Goal: Transaction & Acquisition: Purchase product/service

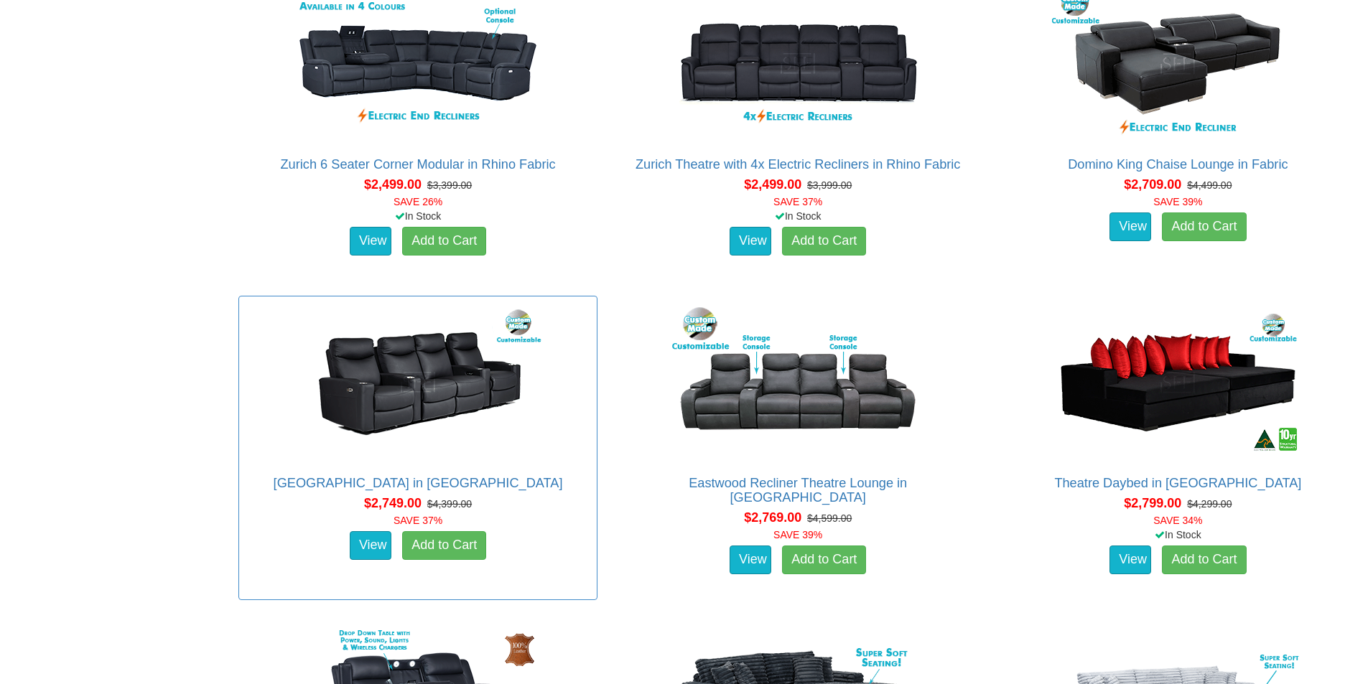
scroll to position [1723, 0]
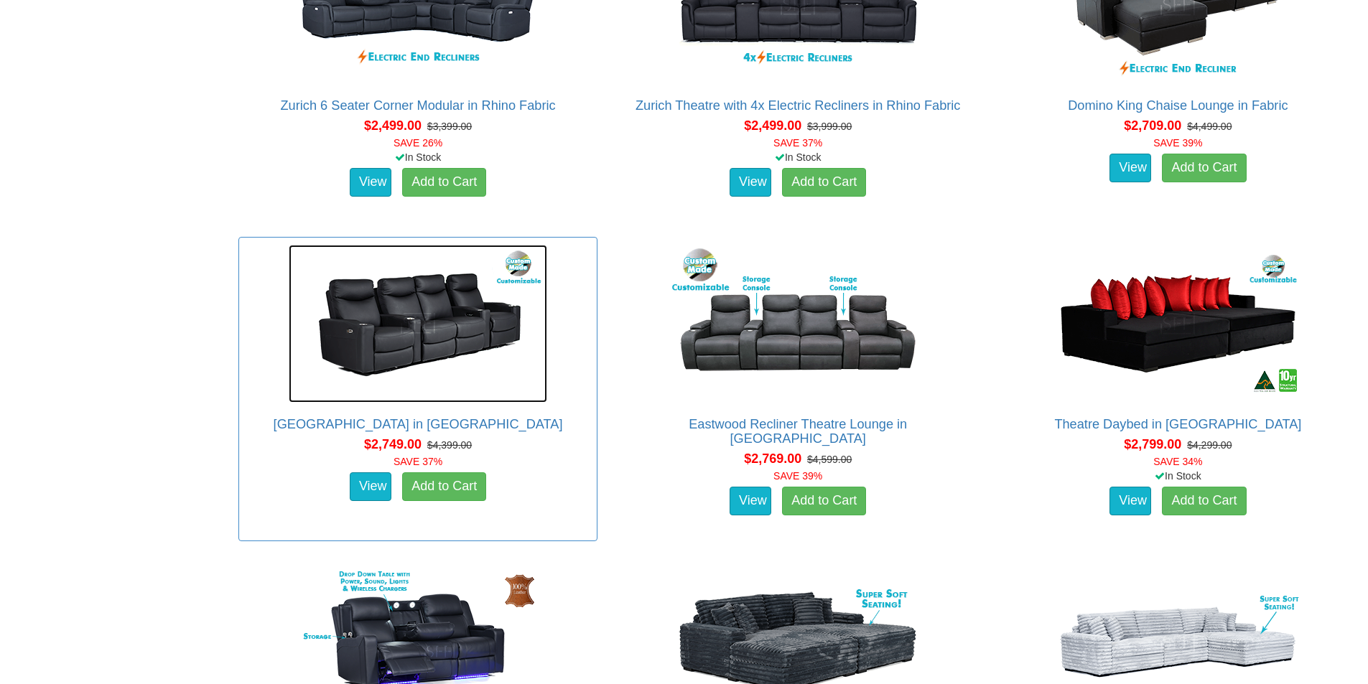
click at [447, 340] on img at bounding box center [418, 324] width 258 height 158
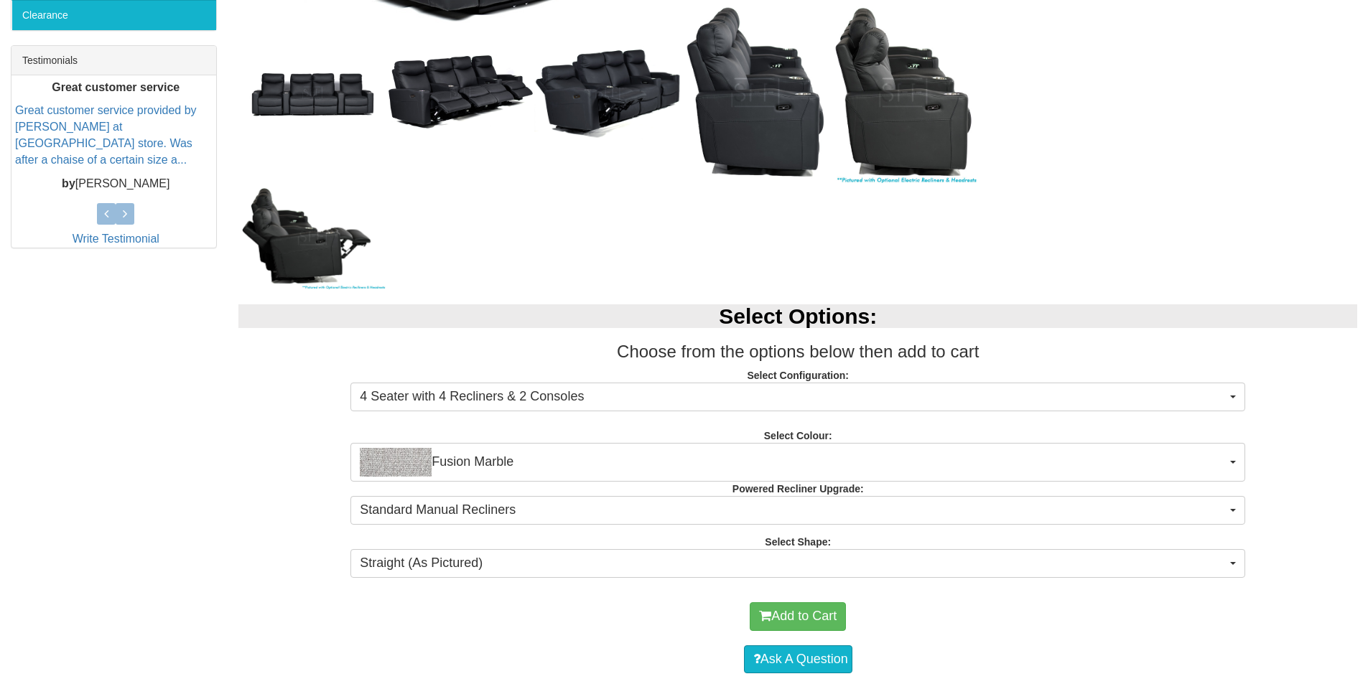
scroll to position [646, 0]
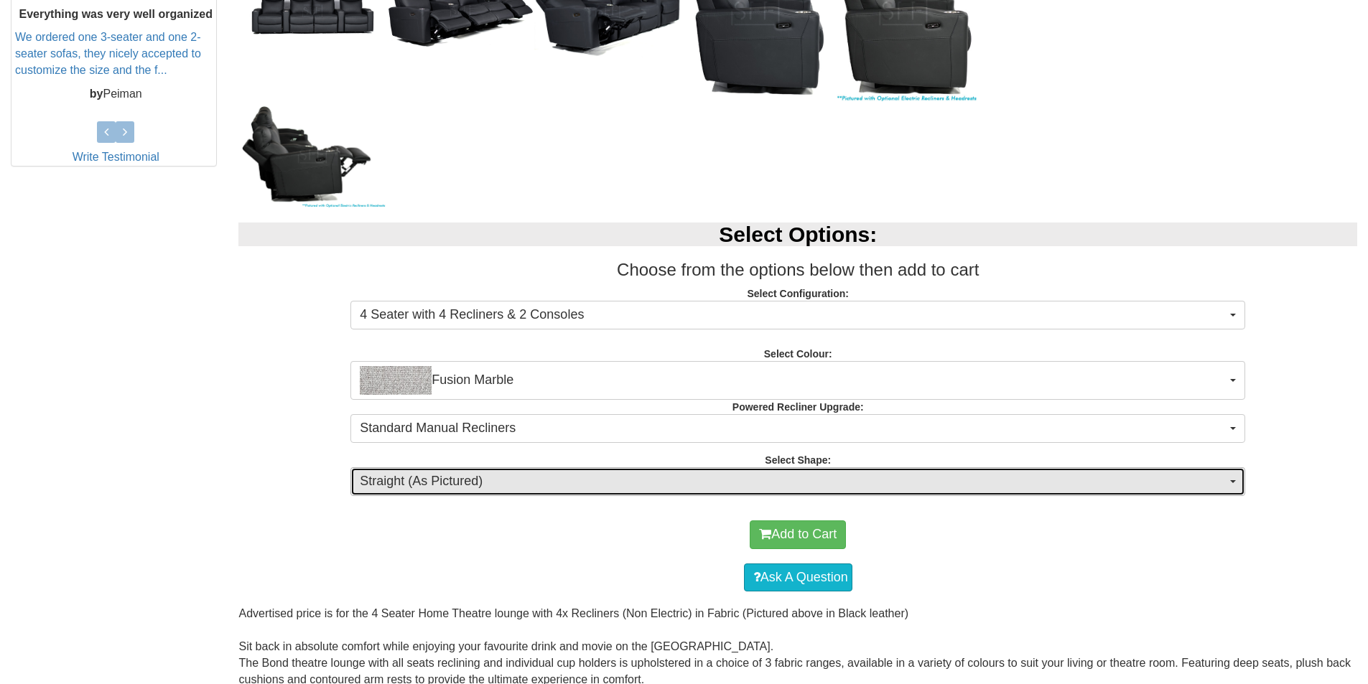
click at [1237, 477] on button "Straight (As Pictured)" at bounding box center [797, 481] width 894 height 29
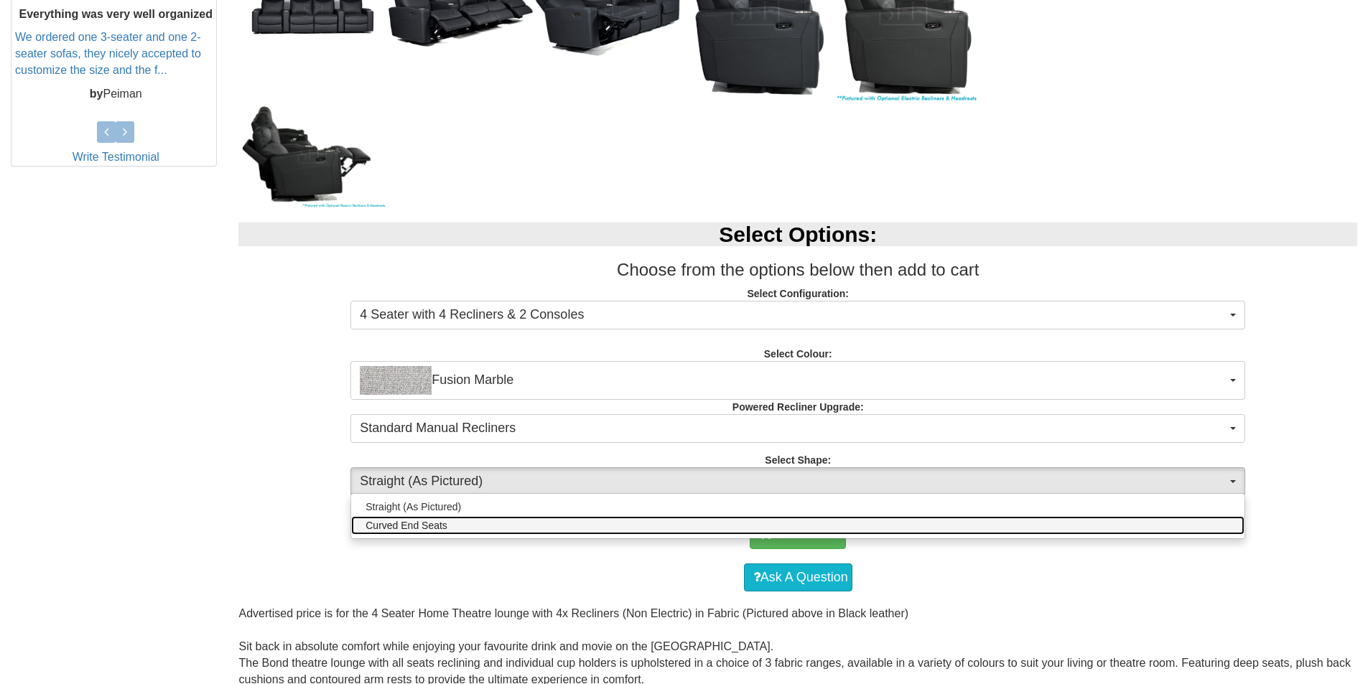
click at [378, 524] on span "Curved End Seats" at bounding box center [406, 525] width 82 height 14
select select "1441"
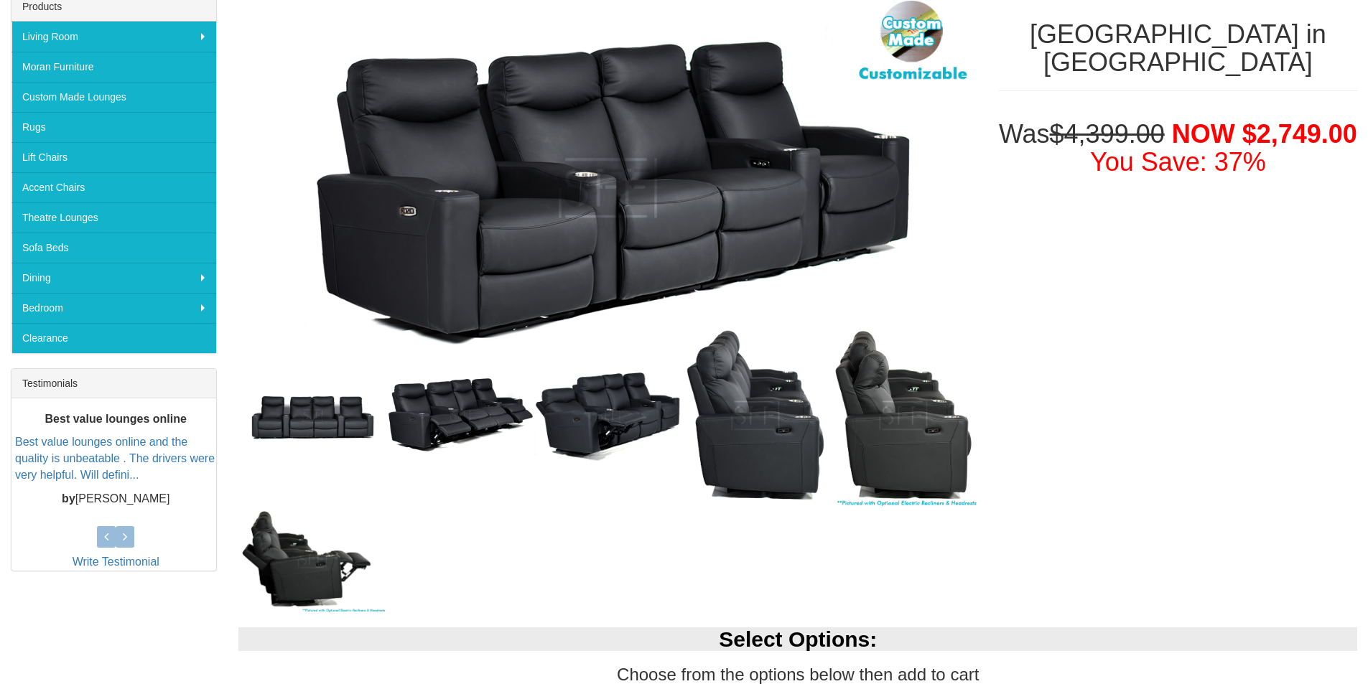
scroll to position [215, 0]
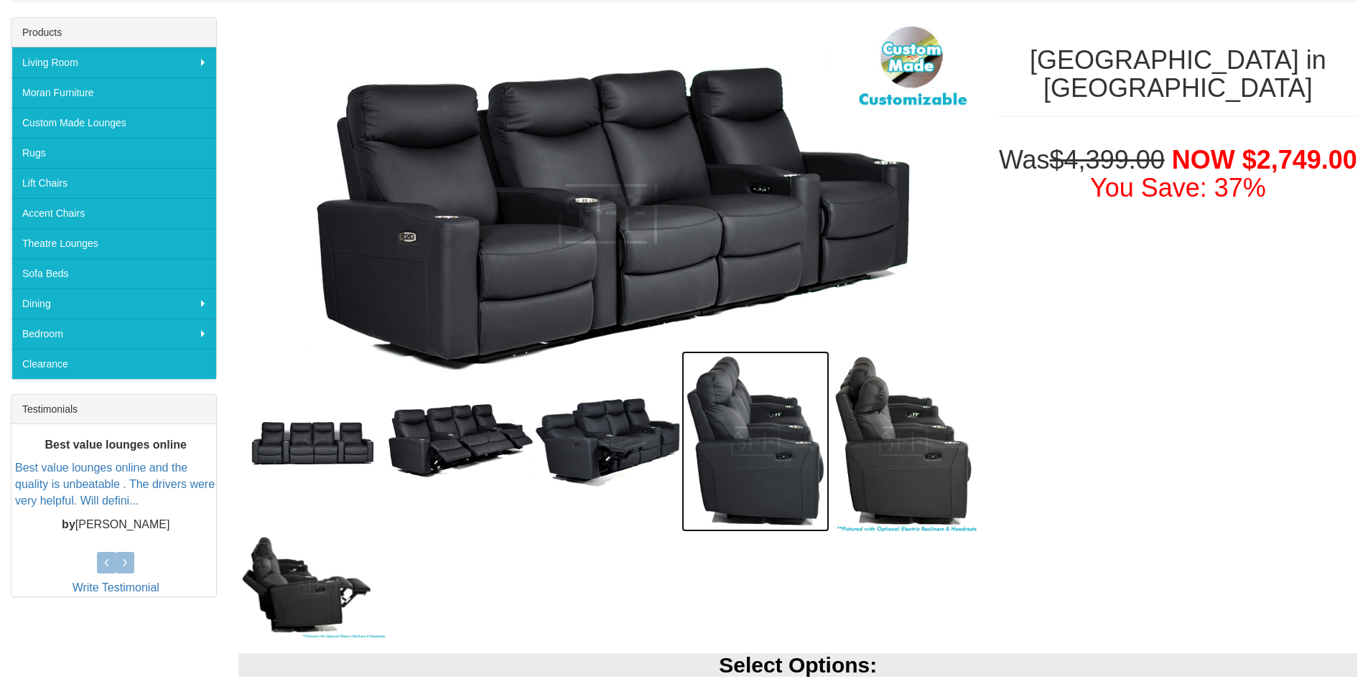
click at [770, 459] on img at bounding box center [755, 441] width 148 height 180
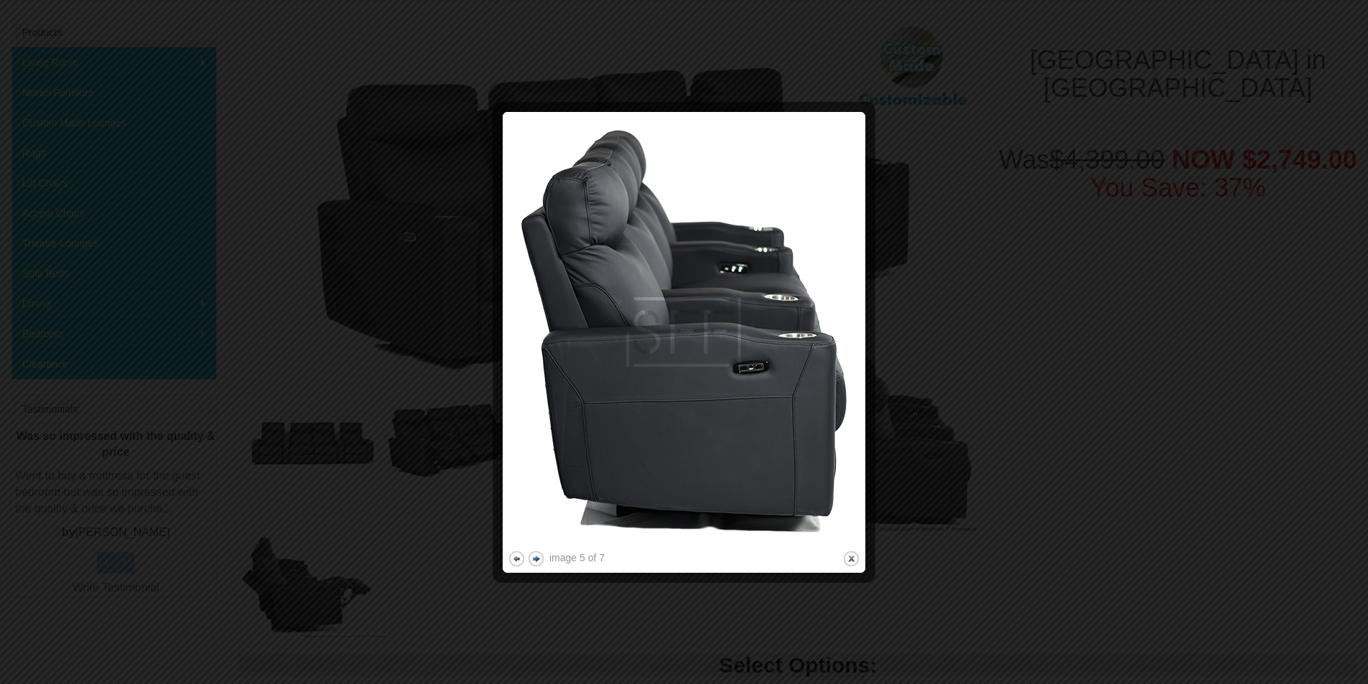
click at [531, 561] on button "next" at bounding box center [536, 559] width 18 height 18
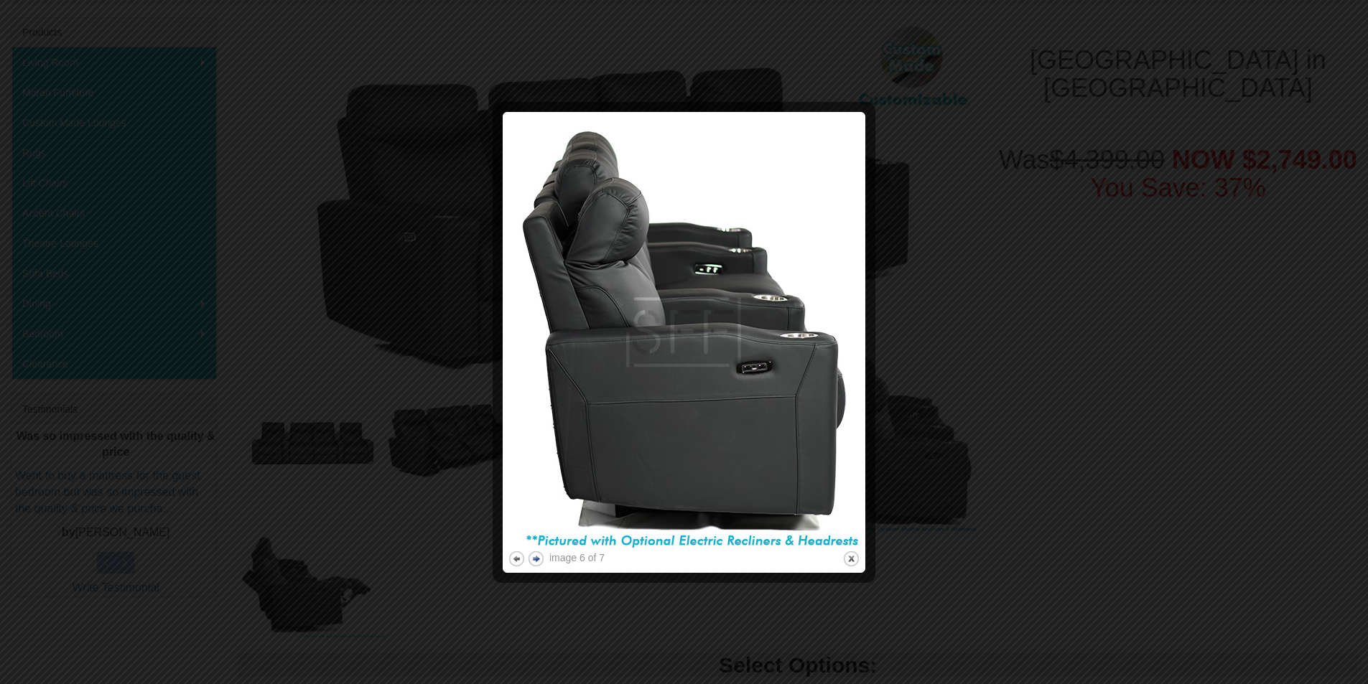
click at [531, 561] on button "next" at bounding box center [536, 559] width 18 height 18
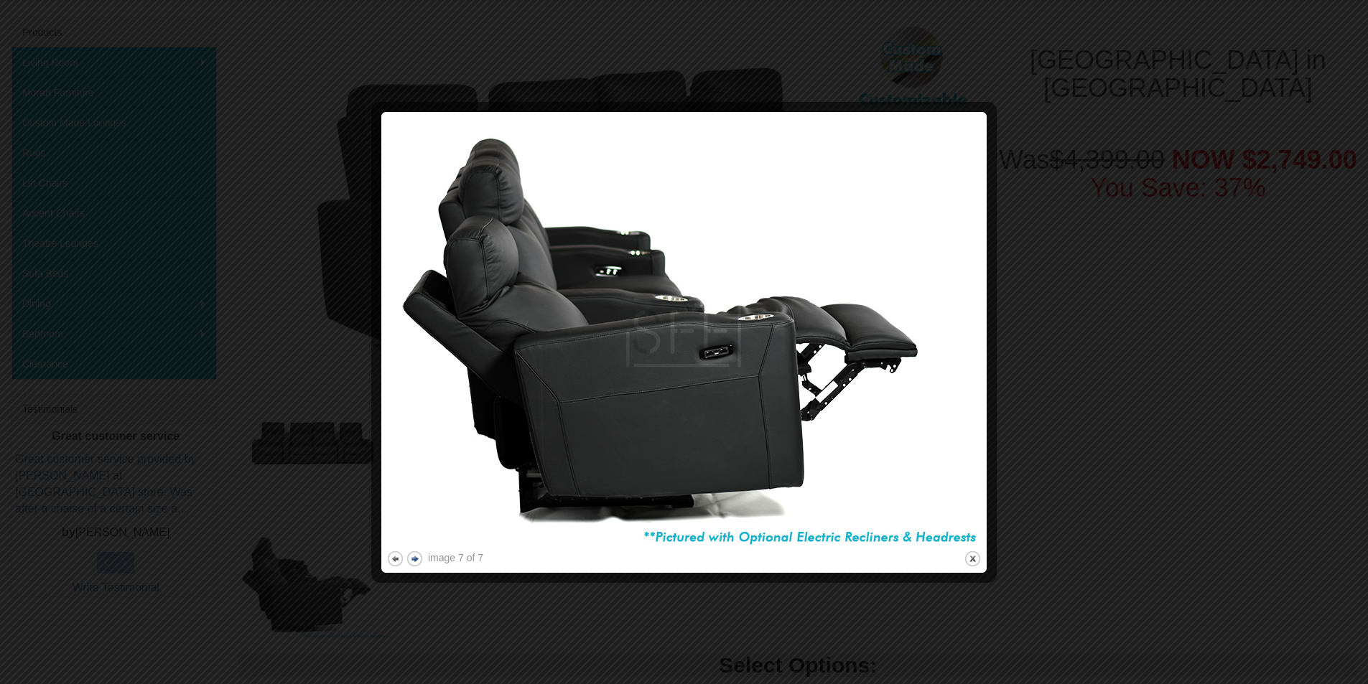
click at [531, 561] on div "image 7 of 7 previous next close" at bounding box center [683, 342] width 595 height 451
click at [412, 557] on button "next" at bounding box center [415, 559] width 18 height 18
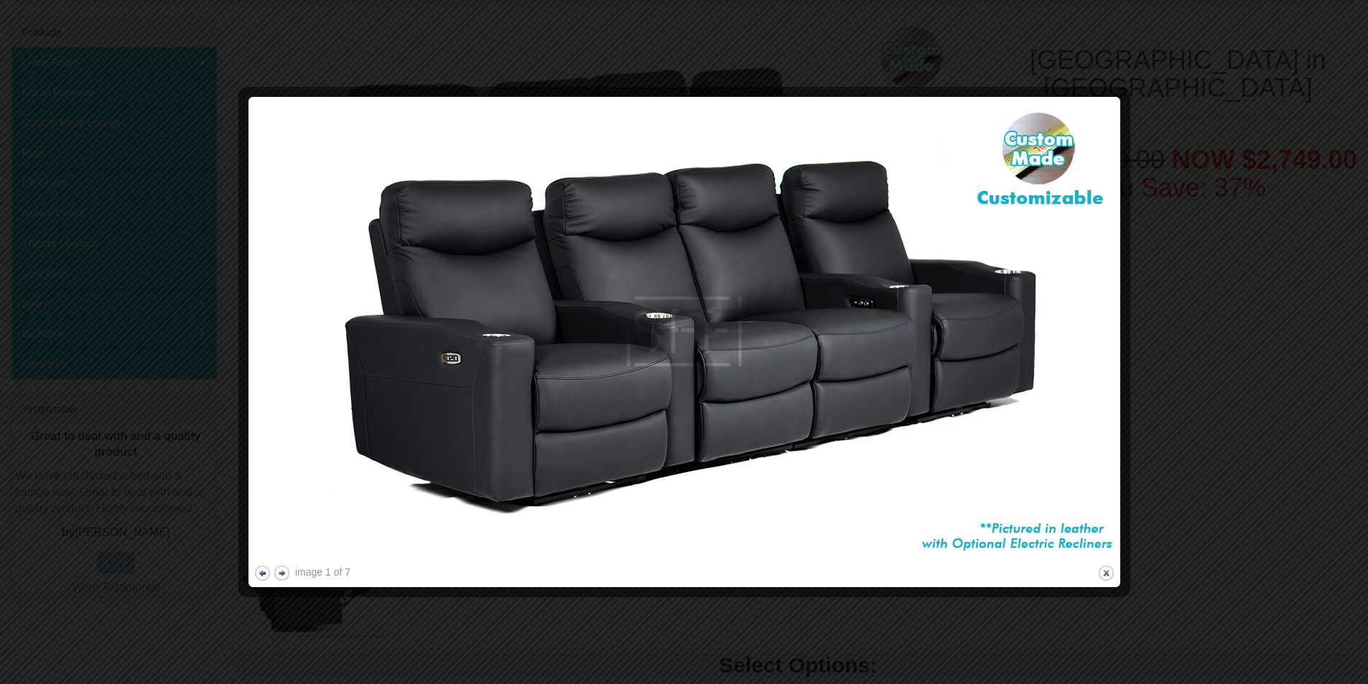
click at [262, 574] on button "previous" at bounding box center [262, 573] width 18 height 18
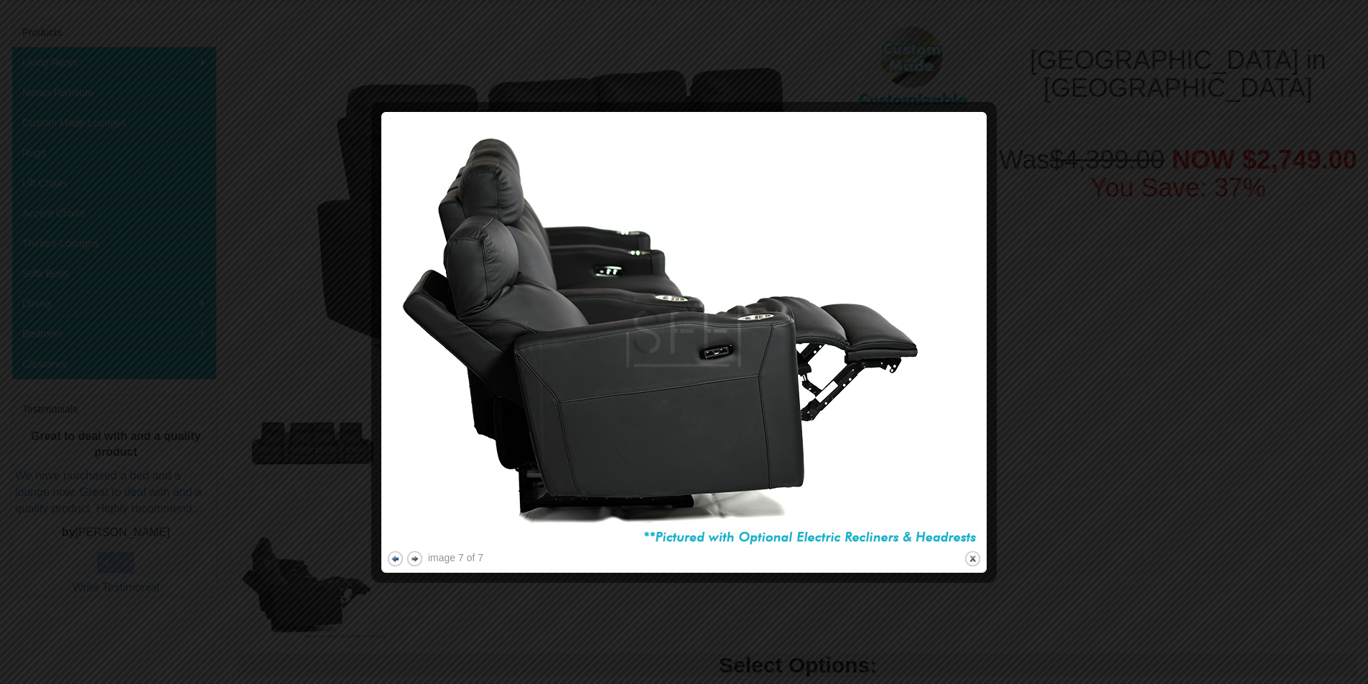
click at [396, 556] on button "previous" at bounding box center [395, 559] width 18 height 18
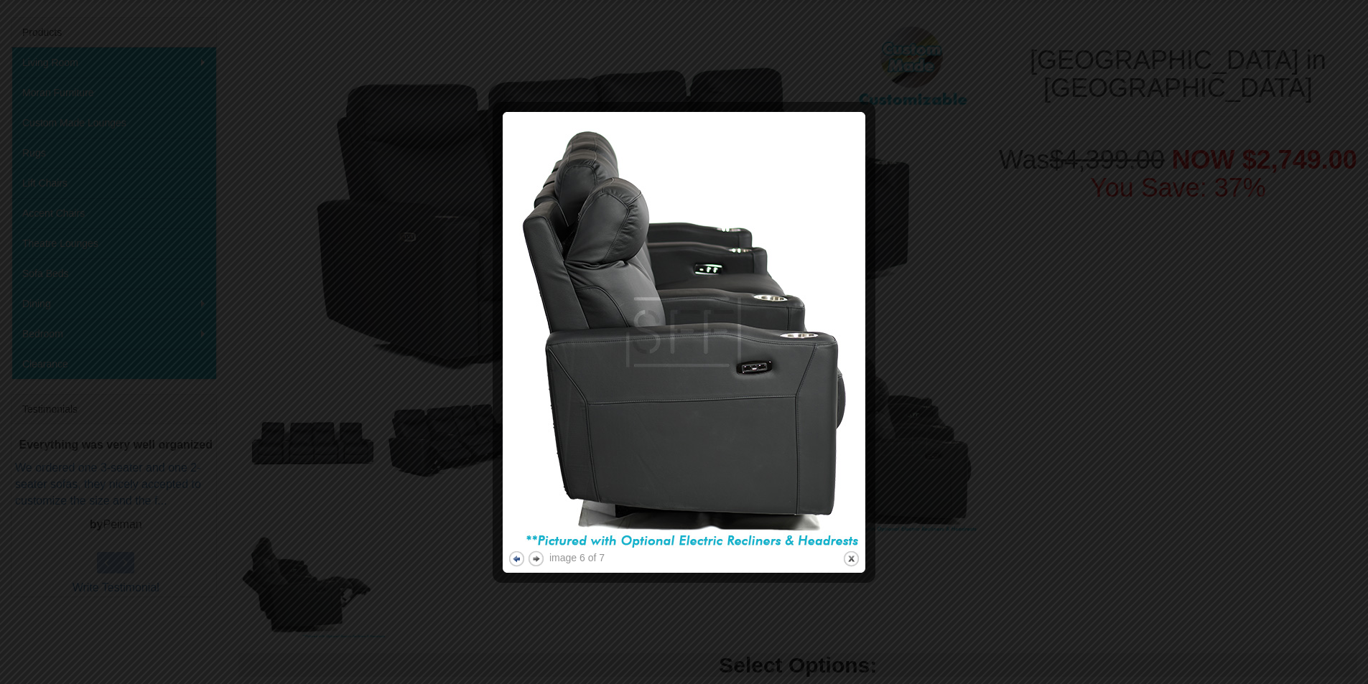
click at [511, 557] on button "previous" at bounding box center [517, 559] width 18 height 18
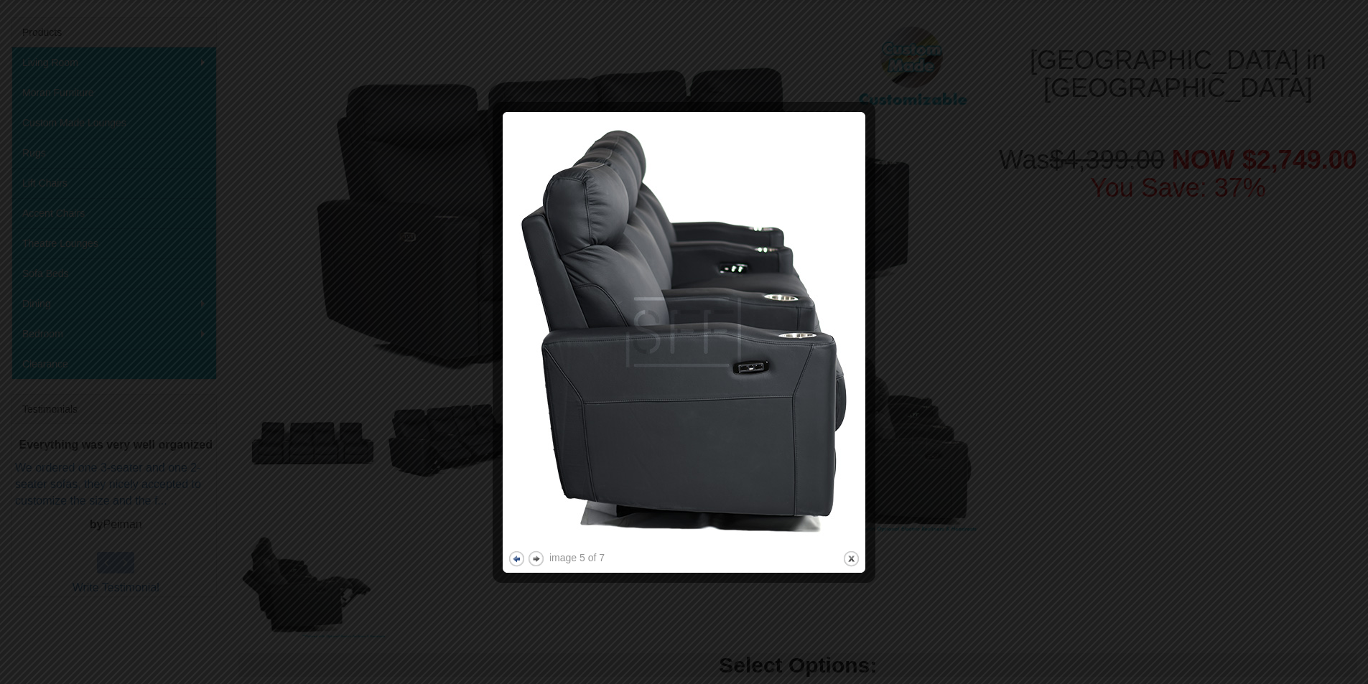
click at [511, 556] on button "previous" at bounding box center [517, 559] width 18 height 18
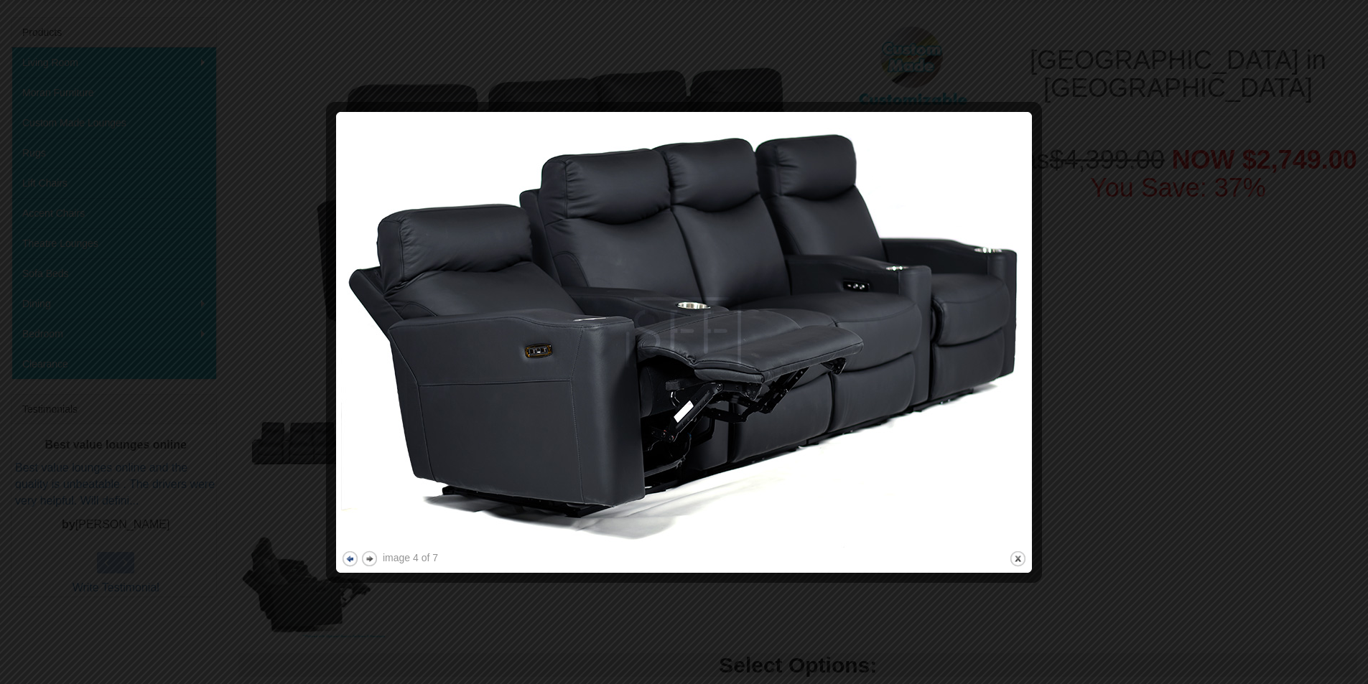
click at [353, 556] on button "previous" at bounding box center [350, 559] width 18 height 18
